Goal: Task Accomplishment & Management: Manage account settings

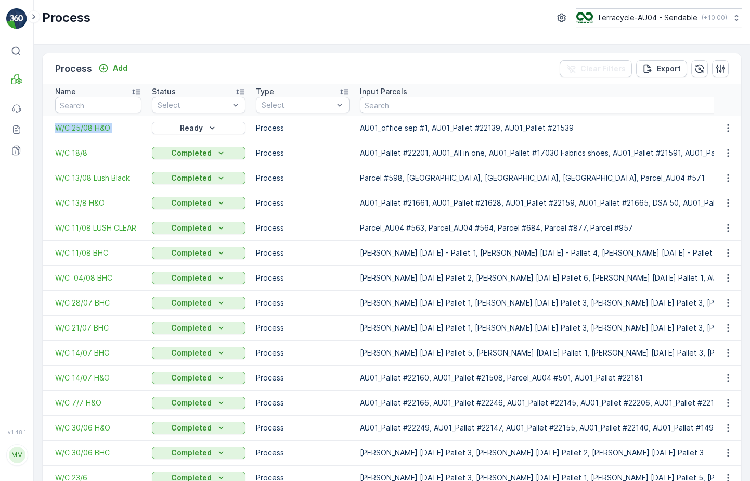
click at [184, 129] on p "Ready" at bounding box center [191, 128] width 23 height 10
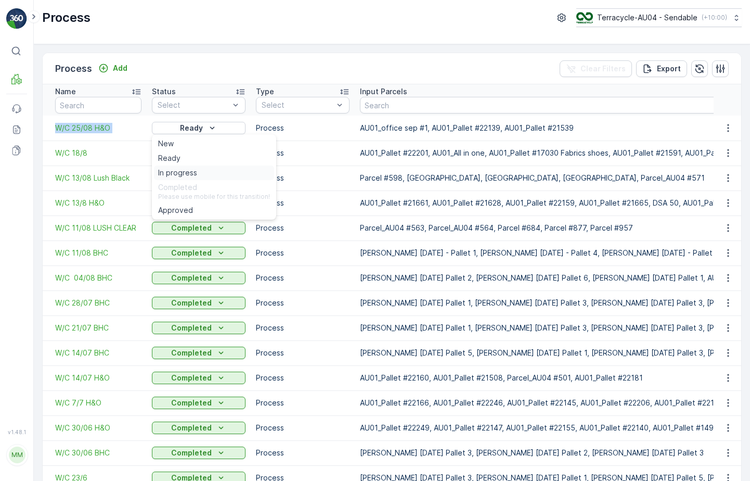
click at [184, 172] on span "In progress" at bounding box center [177, 172] width 39 height 10
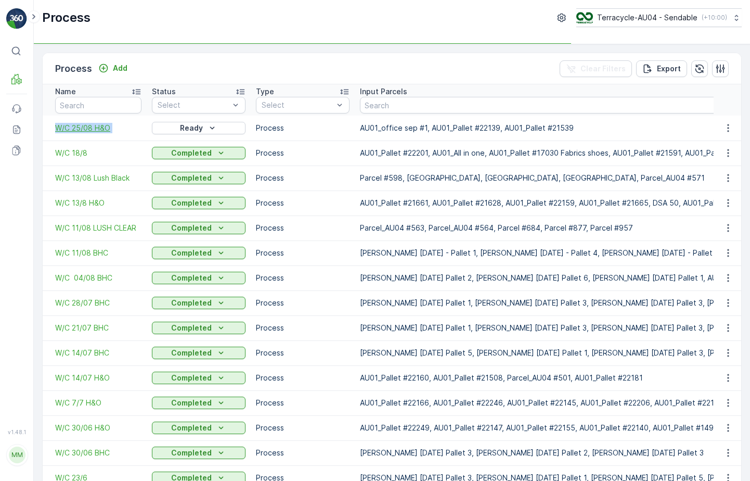
click at [92, 129] on span "W/C 25/08 H&O" at bounding box center [98, 128] width 86 height 10
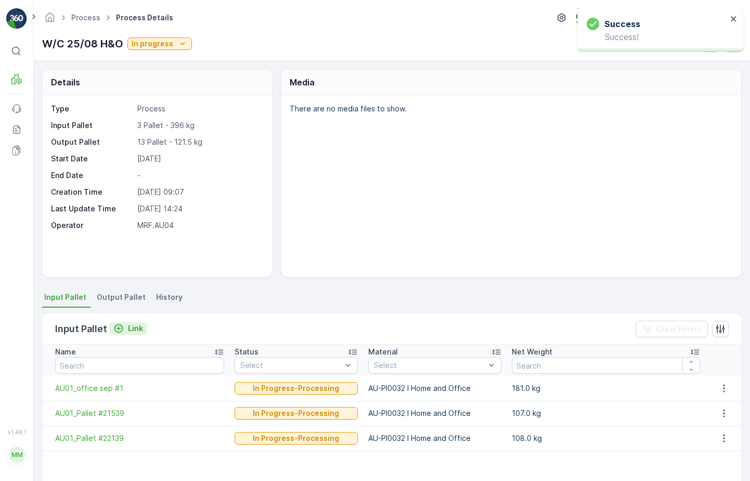
click at [130, 329] on p "Link" at bounding box center [135, 328] width 15 height 10
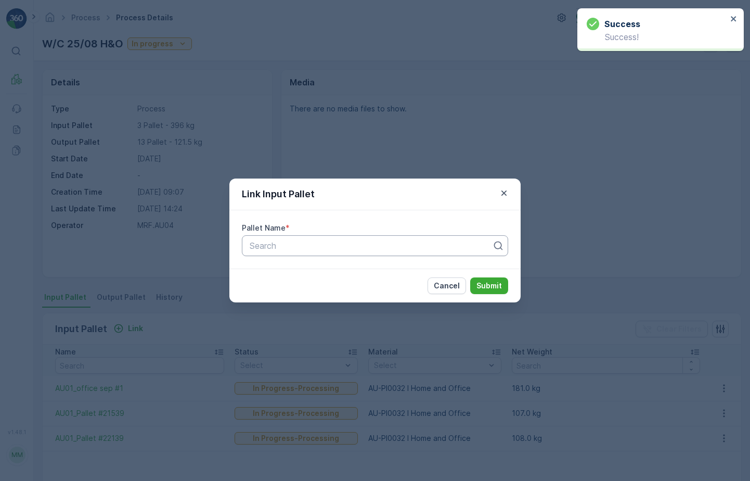
click at [267, 249] on div at bounding box center [371, 245] width 244 height 9
paste input "AU01_Pallet #21392"
type input "AU01_Pallet #21392"
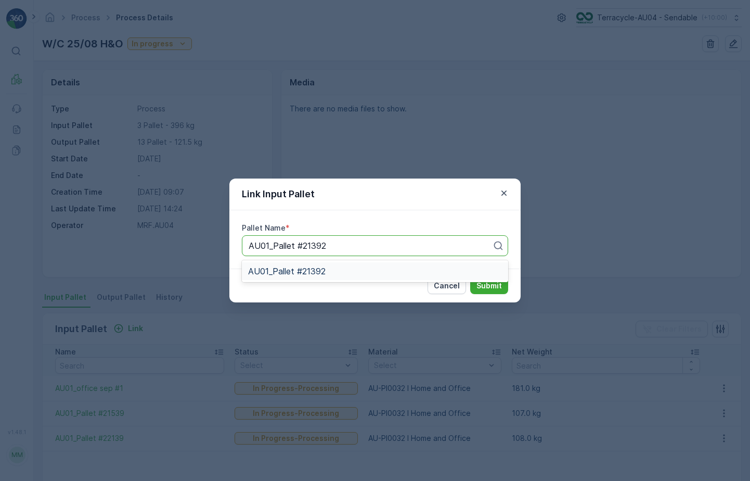
click at [438, 271] on div "AU01_Pallet #21392" at bounding box center [375, 270] width 254 height 9
click at [498, 286] on p "Submit" at bounding box center [488, 285] width 25 height 10
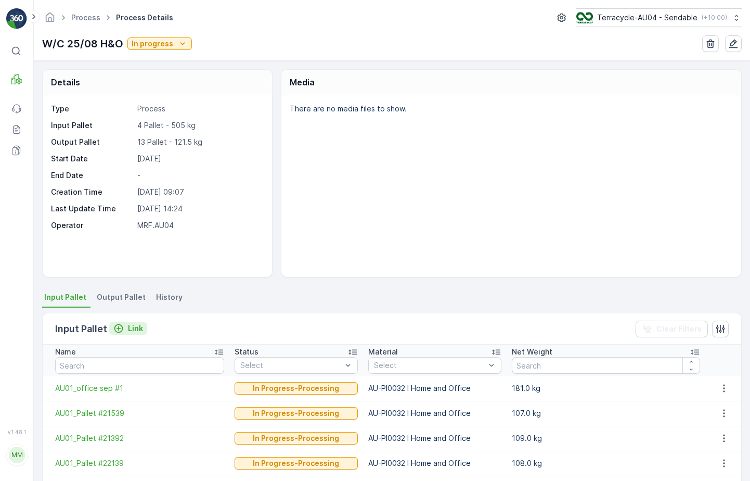
click at [133, 323] on p "Link" at bounding box center [135, 328] width 15 height 10
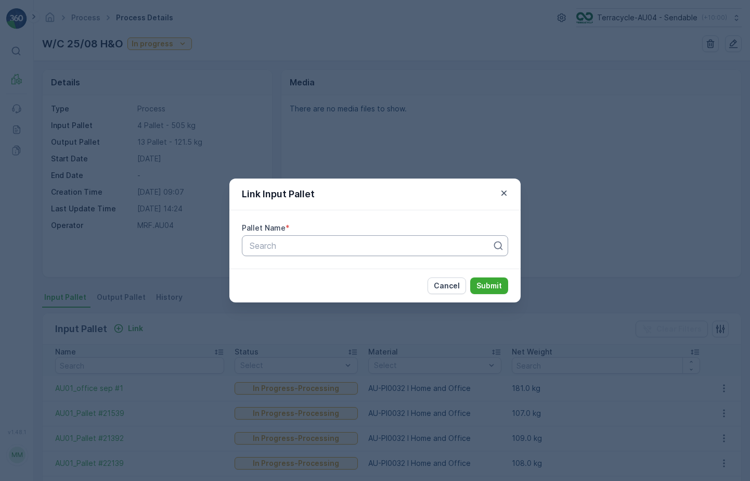
click at [288, 252] on div "Search" at bounding box center [375, 245] width 266 height 21
paste input "AU01_Pallet #22169"
type input "AU01_Pallet #22169"
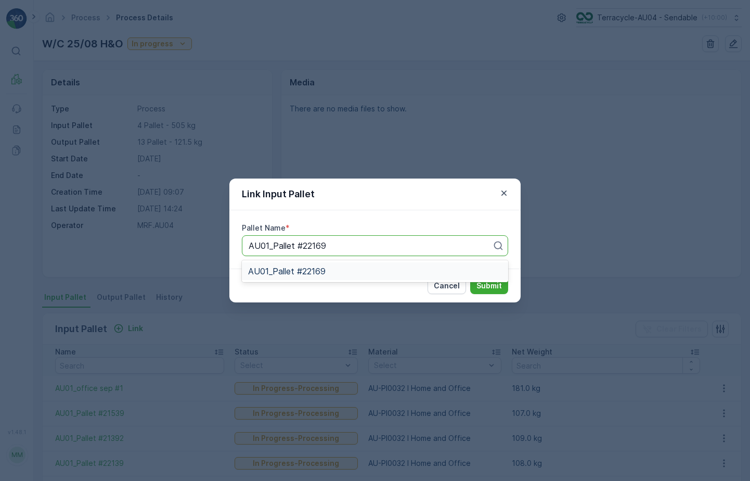
click at [303, 270] on span "AU01_Pallet #22169" at bounding box center [286, 270] width 77 height 9
click at [487, 287] on p "Submit" at bounding box center [488, 285] width 25 height 10
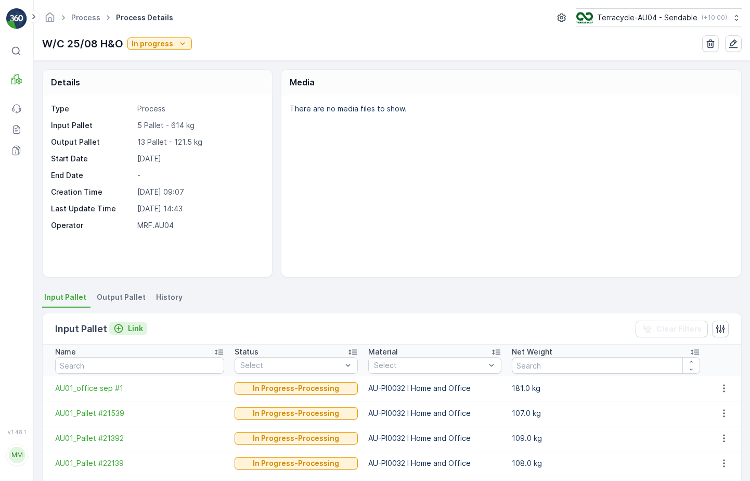
click at [121, 325] on icon "Link" at bounding box center [118, 328] width 10 height 10
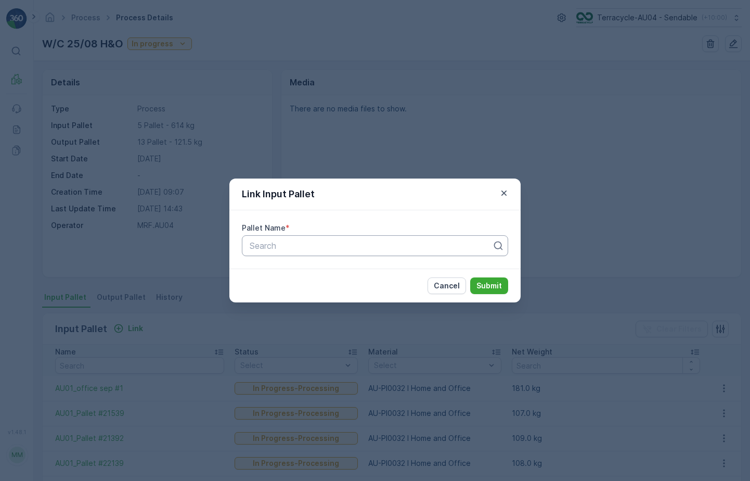
click at [354, 247] on div at bounding box center [371, 245] width 244 height 9
type input "22209"
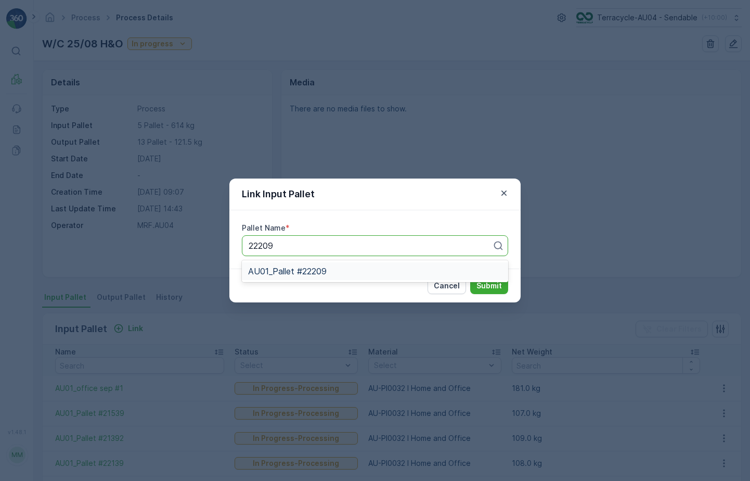
click at [349, 267] on div "AU01_Pallet #22209" at bounding box center [375, 270] width 254 height 9
click at [506, 280] on button "Submit" at bounding box center [489, 285] width 38 height 17
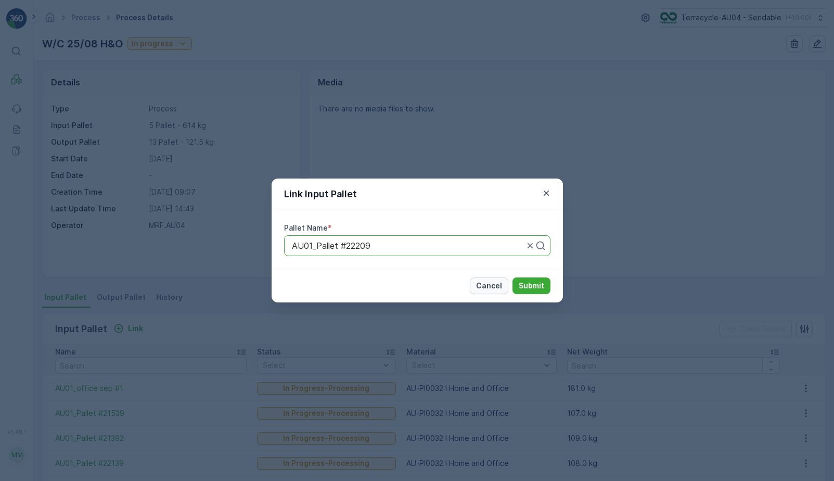
click at [492, 288] on p "Cancel" at bounding box center [489, 285] width 26 height 10
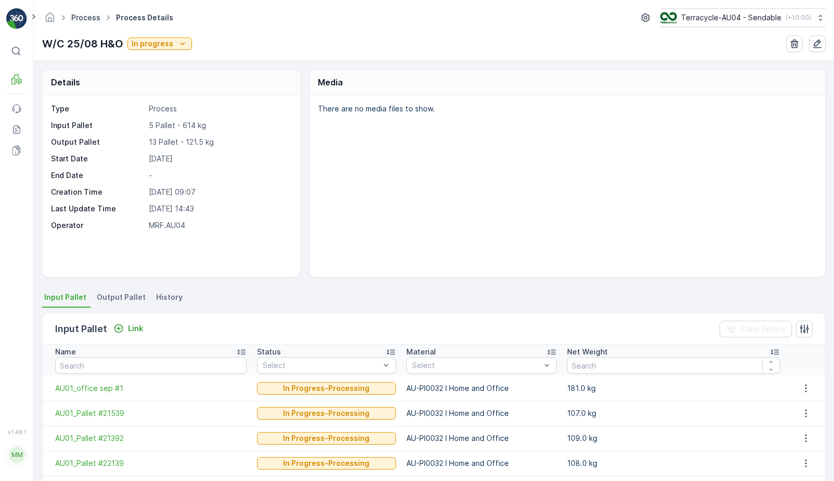
click at [89, 19] on link "Process" at bounding box center [85, 17] width 29 height 9
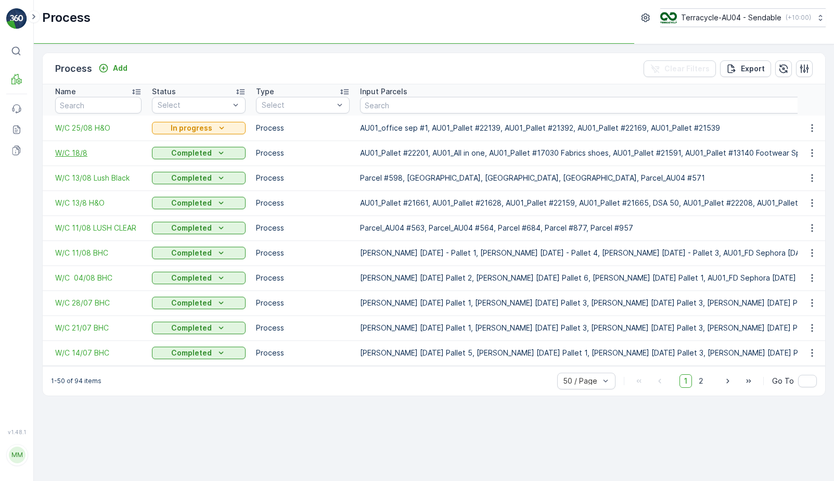
click at [76, 150] on span "W/C 18/8" at bounding box center [98, 153] width 86 height 10
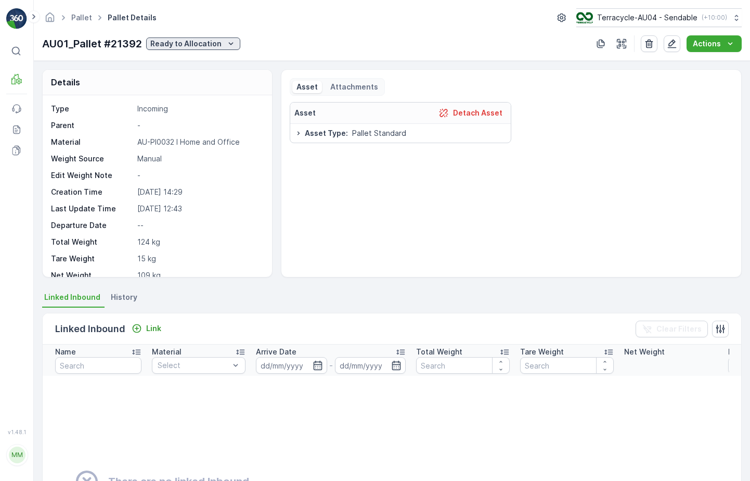
click at [177, 43] on p "Ready to Allocation" at bounding box center [185, 43] width 71 height 10
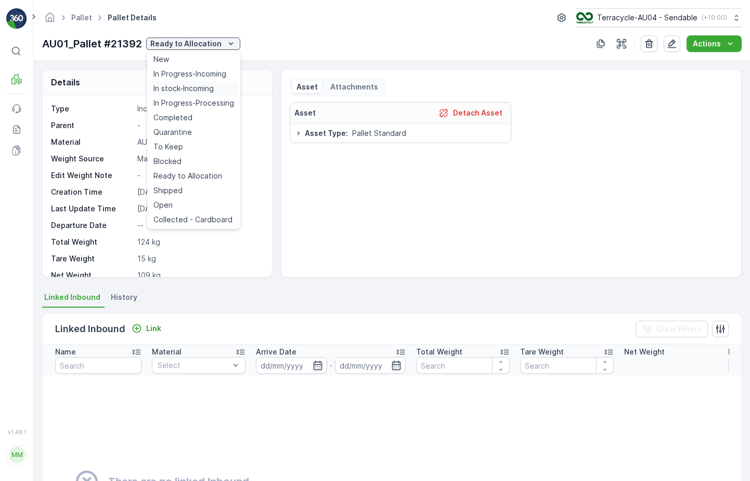
click at [189, 93] on span "In stock-Incoming" at bounding box center [183, 88] width 60 height 10
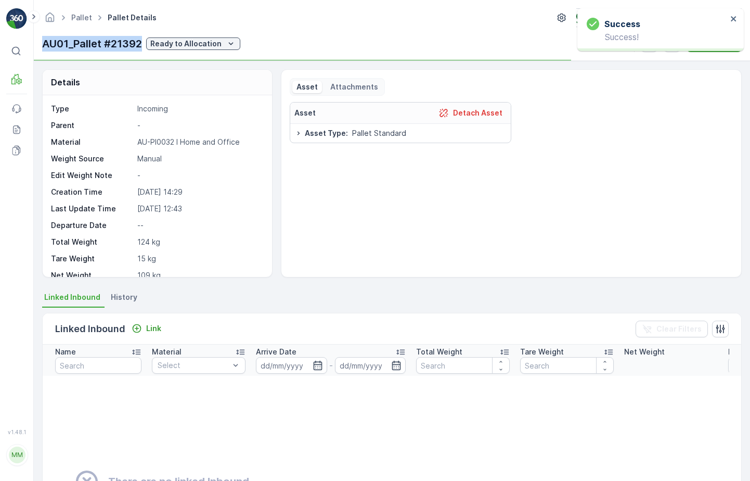
drag, startPoint x: 42, startPoint y: 44, endPoint x: 140, endPoint y: 41, distance: 98.9
click at [141, 42] on p "AU01_Pallet #21392" at bounding box center [92, 44] width 100 height 16
copy p "AU01_Pallet #21392"
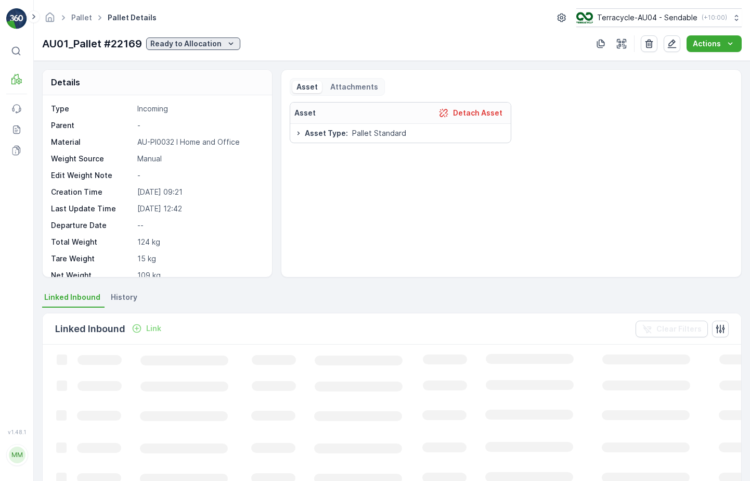
click at [210, 42] on p "Ready to Allocation" at bounding box center [185, 43] width 71 height 10
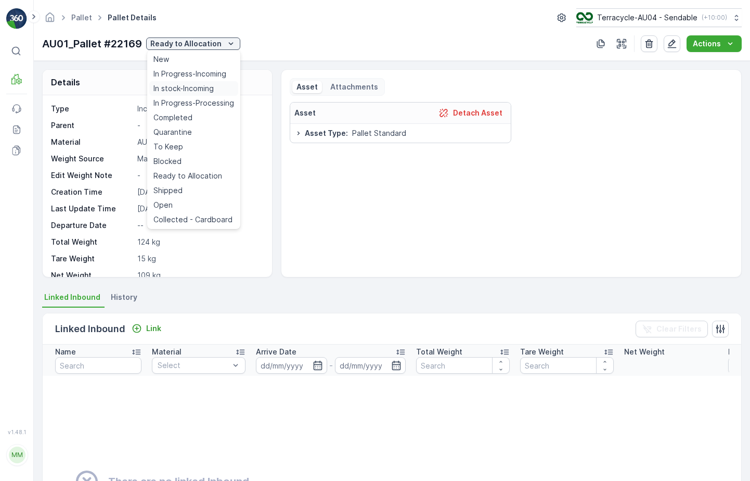
click at [201, 87] on span "In stock-Incoming" at bounding box center [183, 88] width 60 height 10
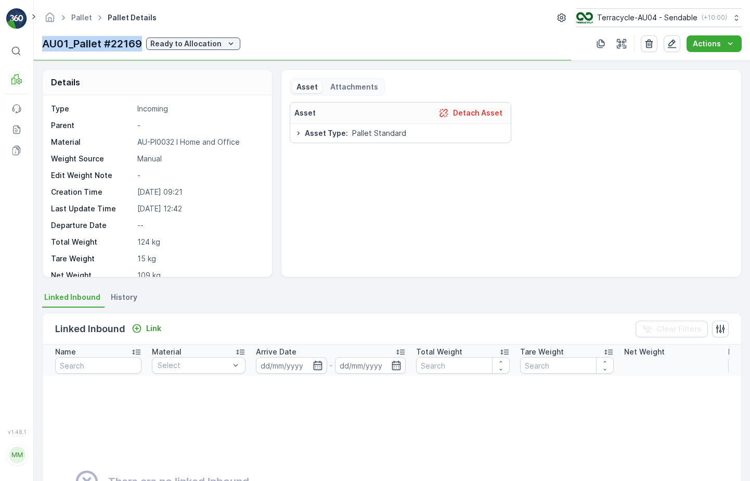
drag, startPoint x: 40, startPoint y: 41, endPoint x: 141, endPoint y: 38, distance: 102.0
click at [141, 38] on div "Pallet Pallet Details Terracycle-AU04 - Sendable ( +10:00 ) AU01_Pallet #22169 …" at bounding box center [392, 30] width 716 height 61
copy p "AU01_Pallet #22169"
